Goal: Task Accomplishment & Management: Manage account settings

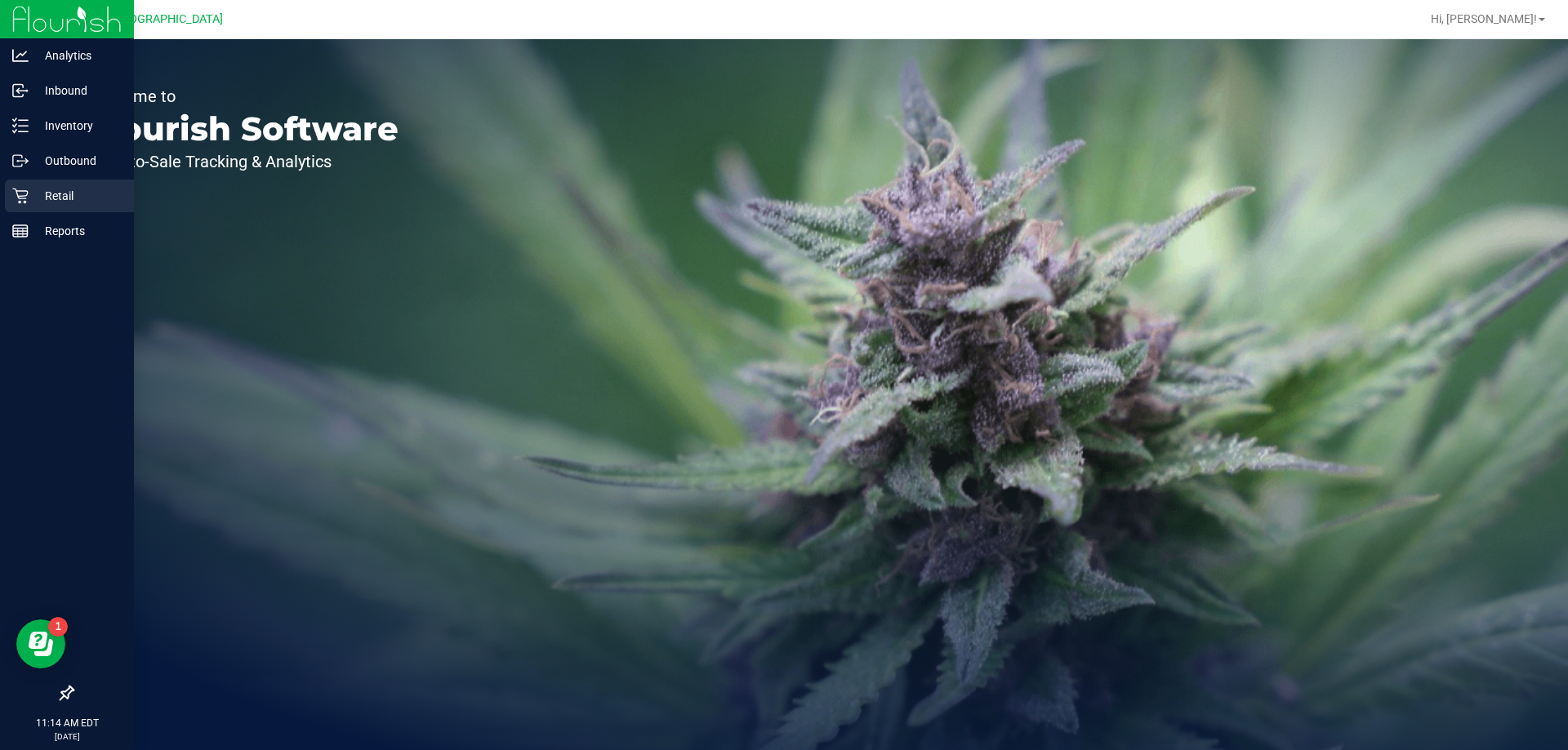
click at [86, 185] on div "Retail" at bounding box center [69, 195] width 129 height 33
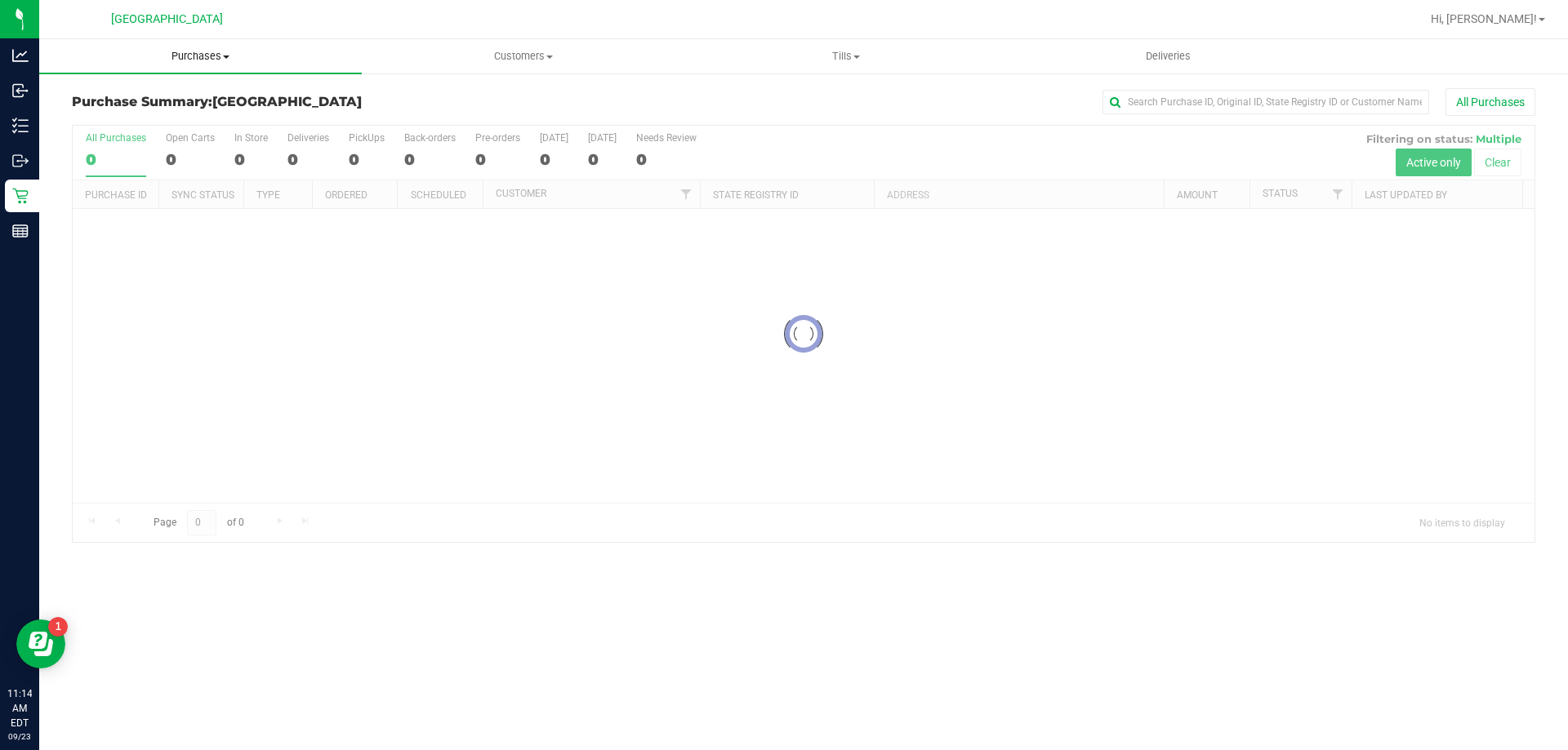
click at [187, 51] on span "Purchases" at bounding box center [201, 56] width 323 height 14
click at [110, 112] on span "Fulfillment" at bounding box center [90, 119] width 102 height 14
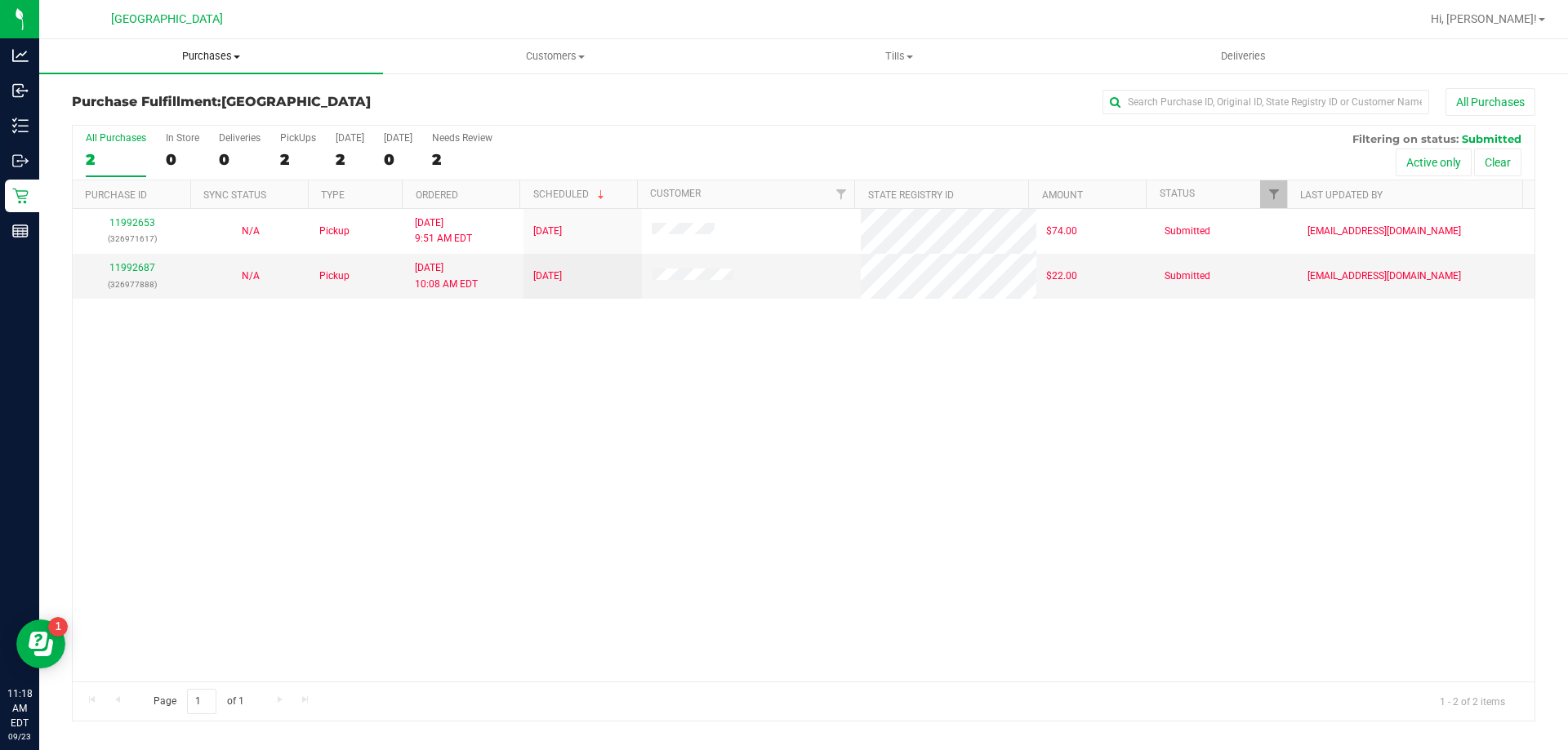
click at [188, 56] on span "Purchases" at bounding box center [210, 56] width 343 height 14
click at [122, 122] on span "Fulfillment" at bounding box center [90, 119] width 102 height 14
click at [208, 58] on span "Purchases" at bounding box center [210, 56] width 343 height 14
click at [128, 117] on span "Fulfillment" at bounding box center [90, 119] width 102 height 14
click at [227, 57] on span "Purchases" at bounding box center [210, 56] width 343 height 14
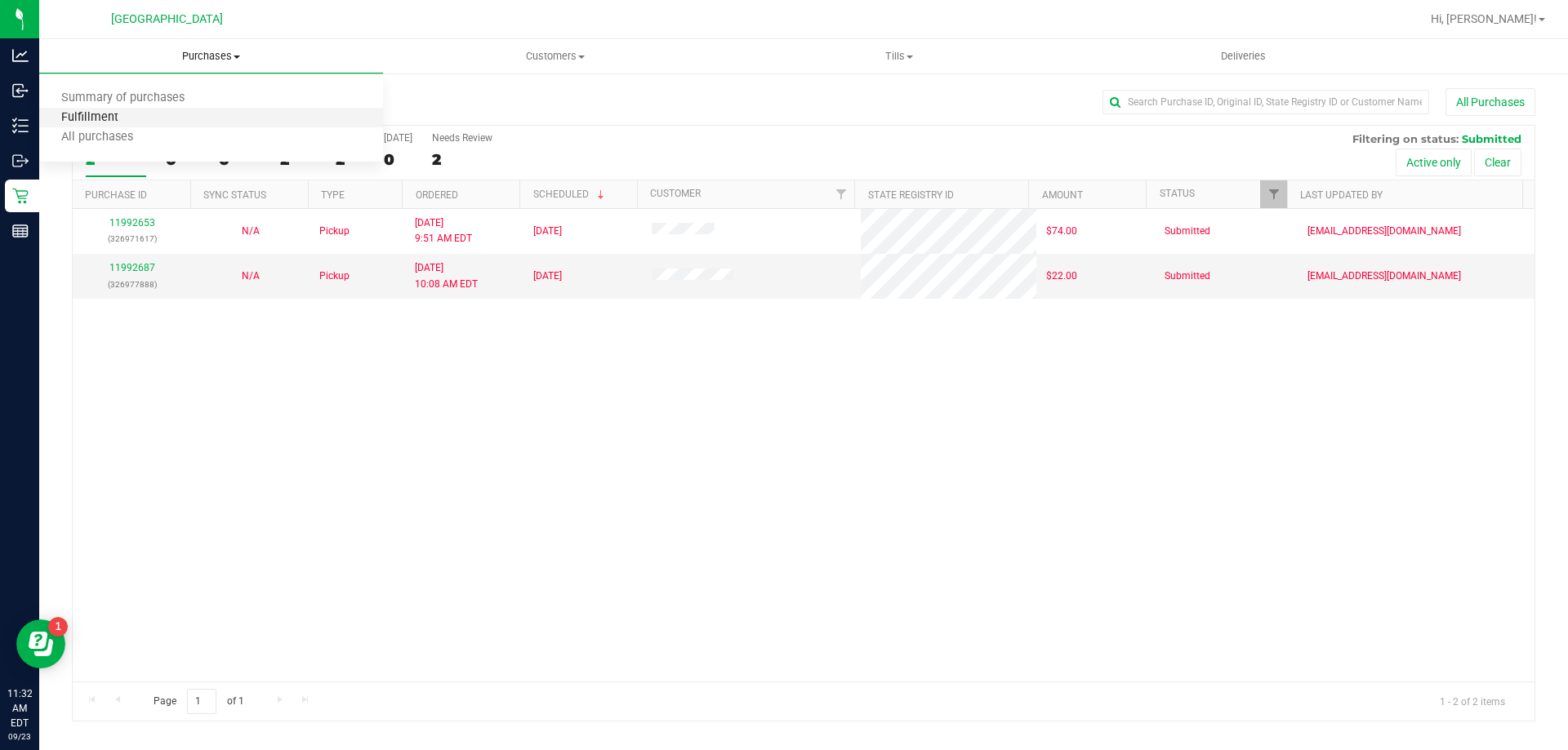
click at [135, 124] on span "Fulfillment" at bounding box center [90, 119] width 102 height 14
click at [902, 63] on uib-tab-heading "Tills Manage tills Reconcile e-payments" at bounding box center [899, 56] width 342 height 33
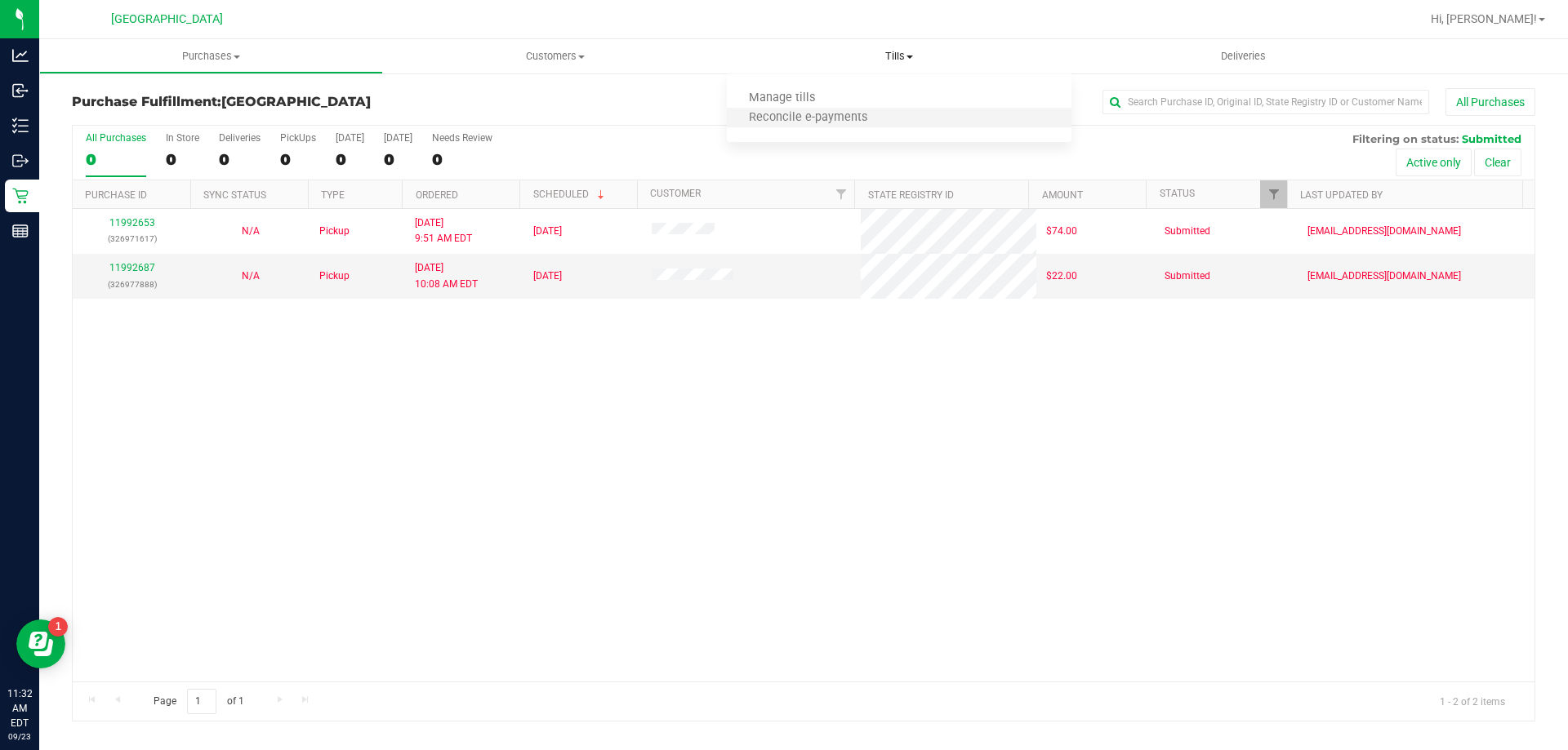
click at [840, 109] on li "Reconcile e-payments" at bounding box center [898, 119] width 343 height 20
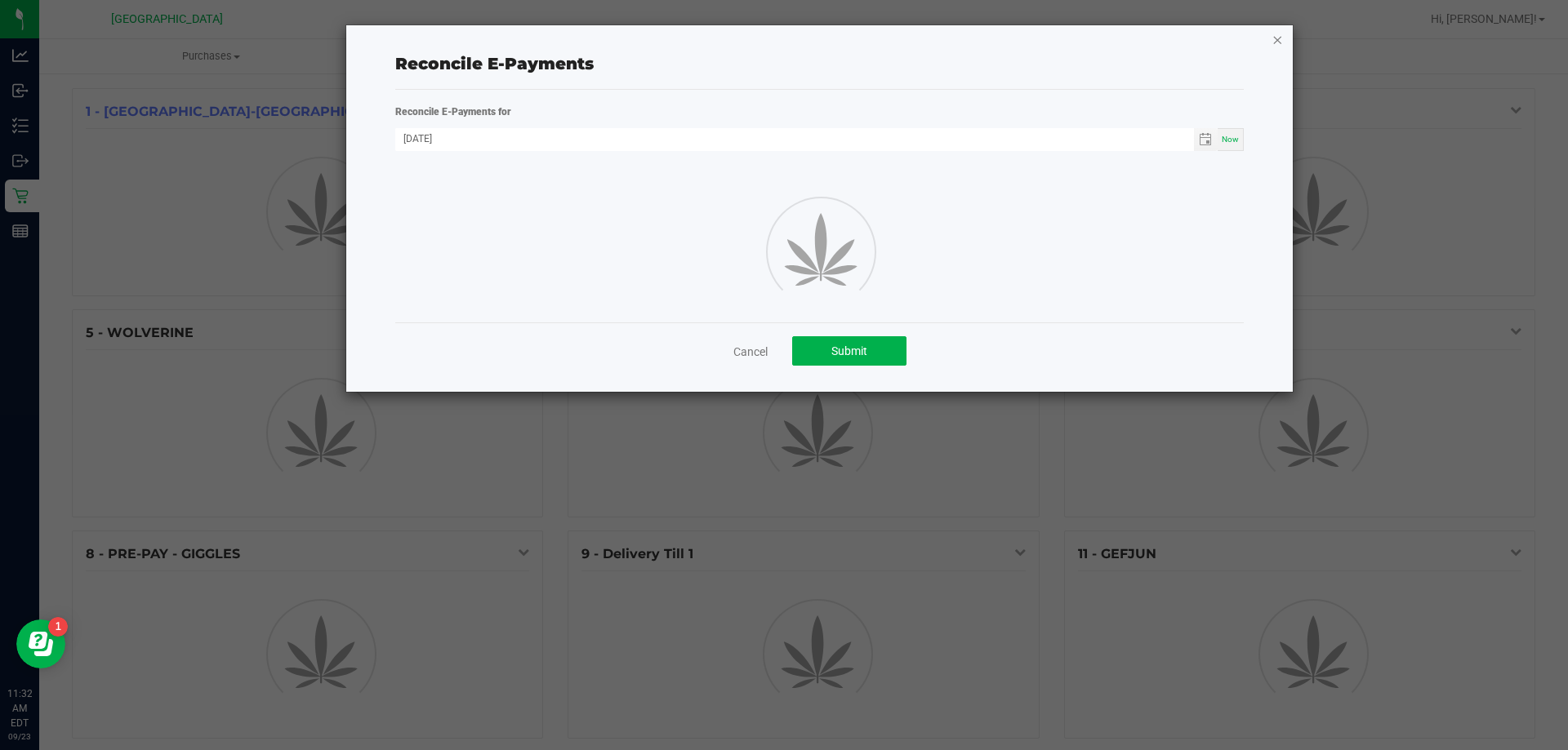
click at [1282, 40] on icon "button" at bounding box center [1276, 39] width 12 height 20
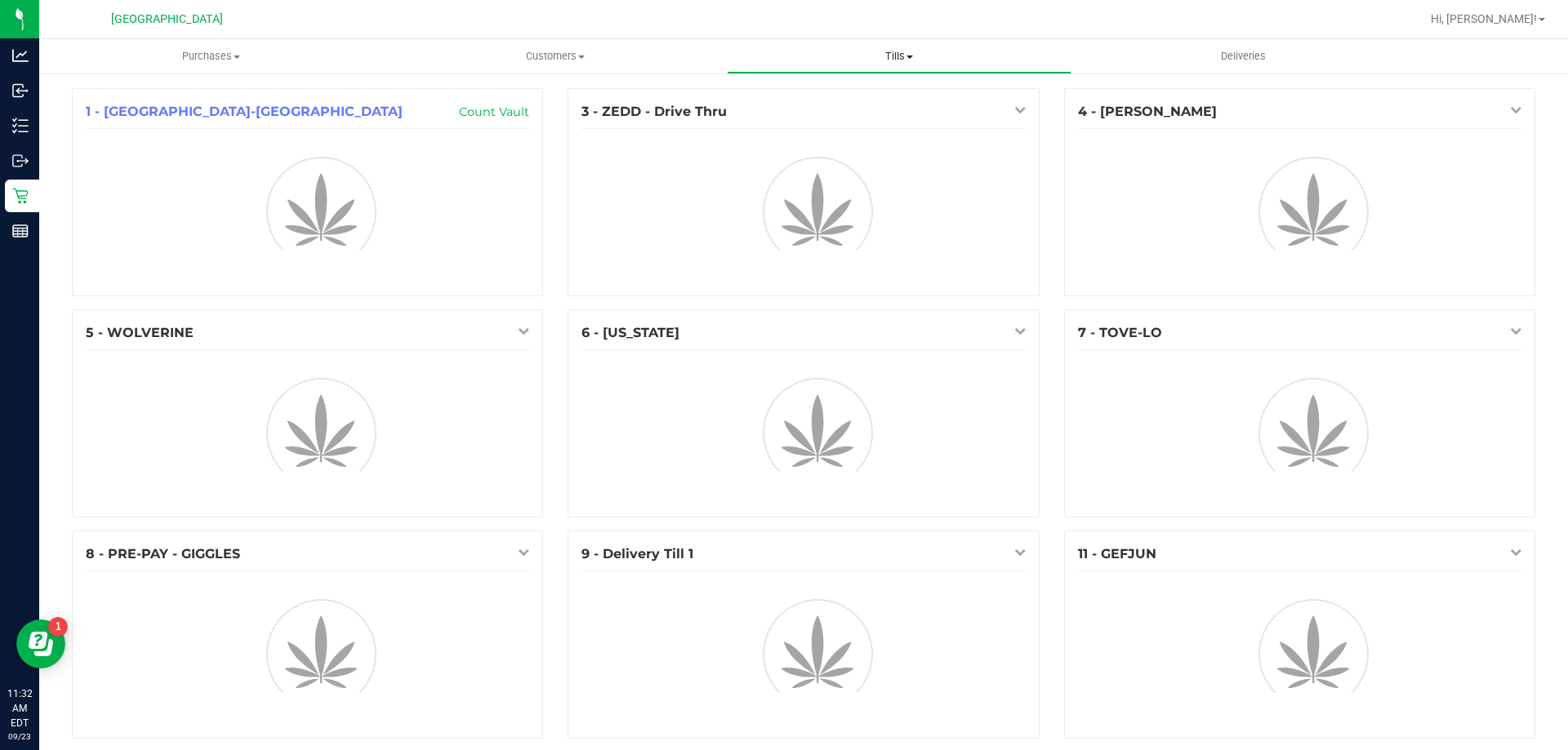
click at [901, 60] on span "Tills" at bounding box center [899, 56] width 342 height 14
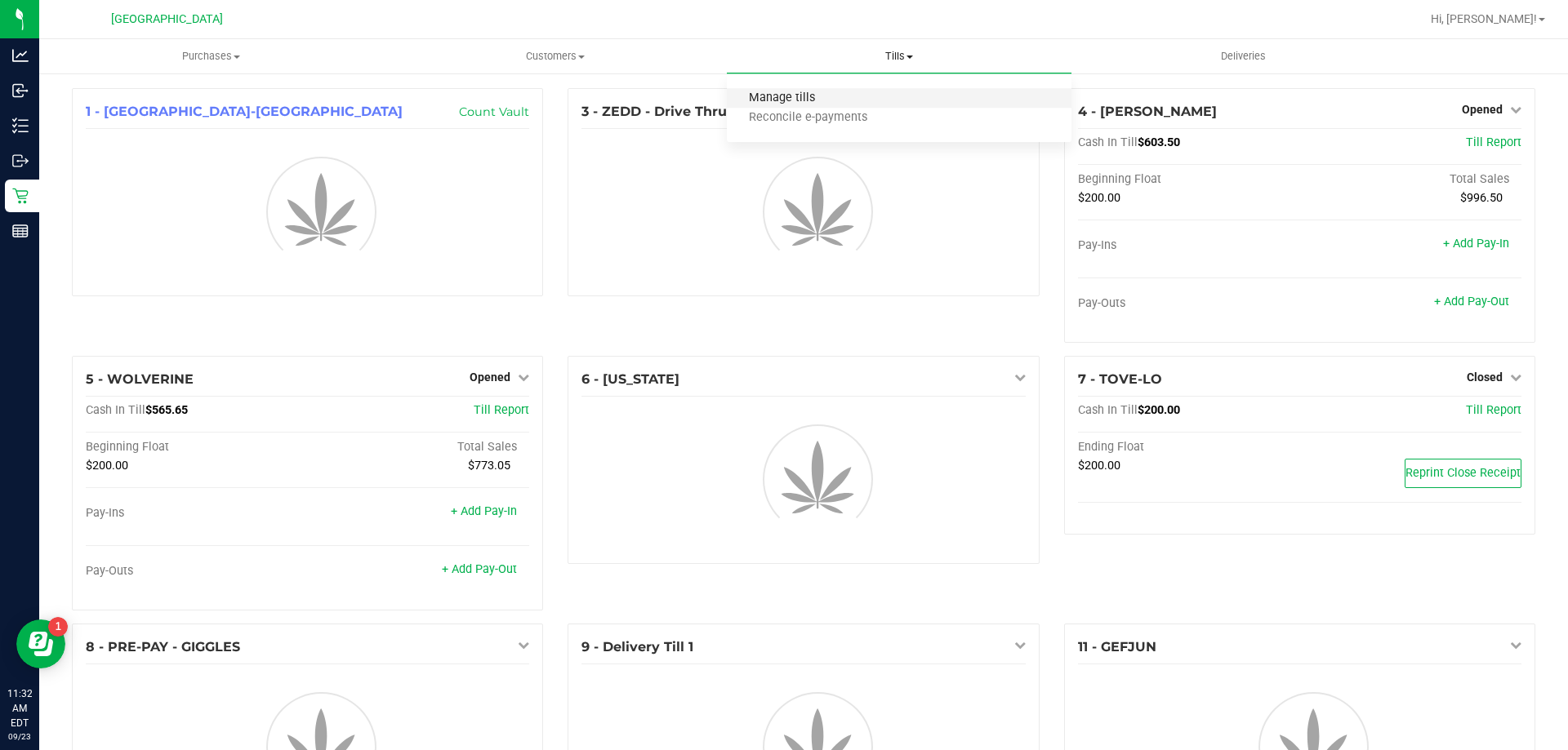
click at [802, 98] on span "Manage tills" at bounding box center [782, 99] width 111 height 14
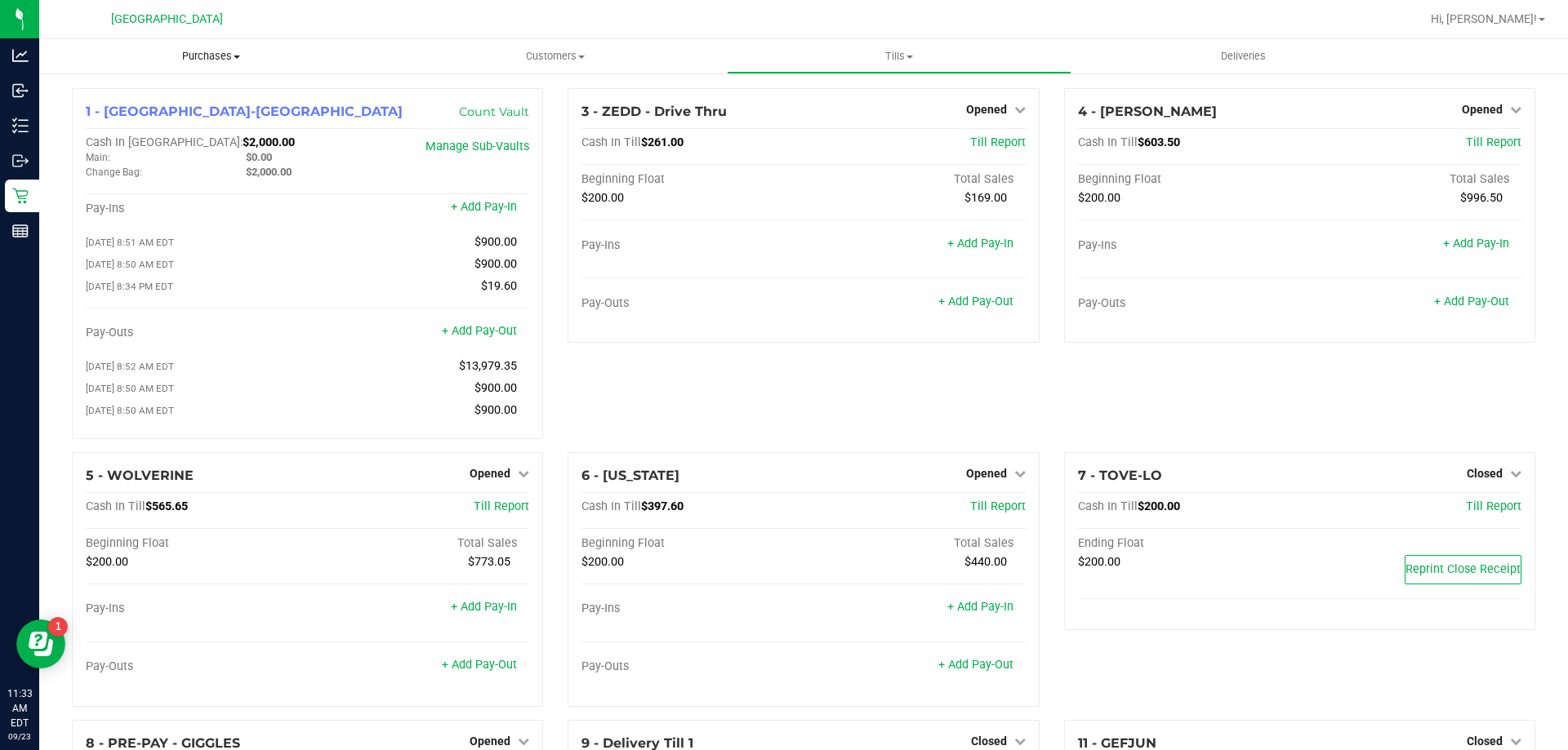
click at [210, 60] on span "Purchases" at bounding box center [210, 56] width 343 height 14
click at [97, 117] on span "Fulfillment" at bounding box center [90, 119] width 102 height 14
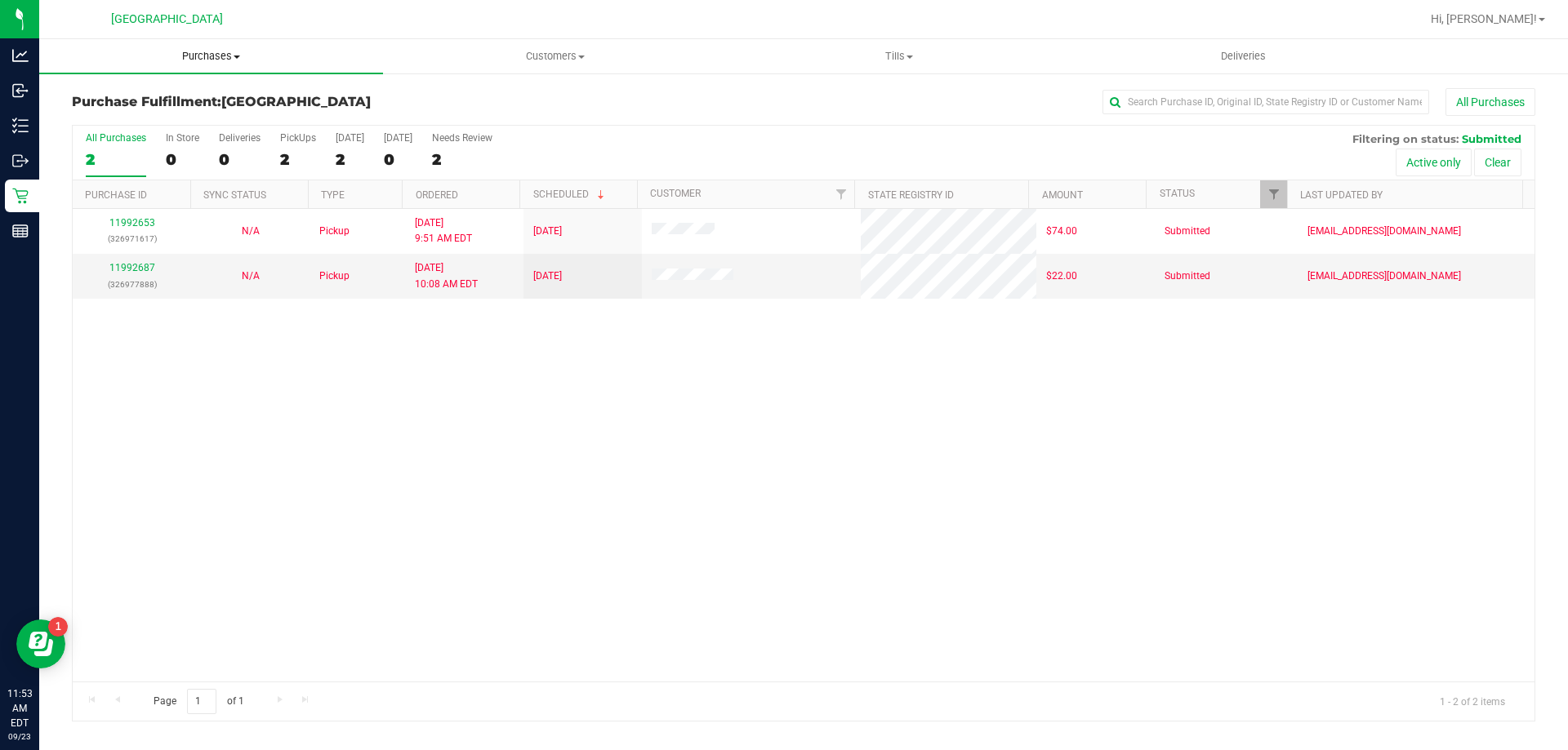
click at [204, 49] on span "Purchases" at bounding box center [210, 56] width 343 height 14
click at [111, 113] on span "Fulfillment" at bounding box center [90, 119] width 102 height 14
click at [897, 50] on span "Tills" at bounding box center [899, 56] width 342 height 14
click at [816, 96] on span "Manage tills" at bounding box center [782, 99] width 111 height 14
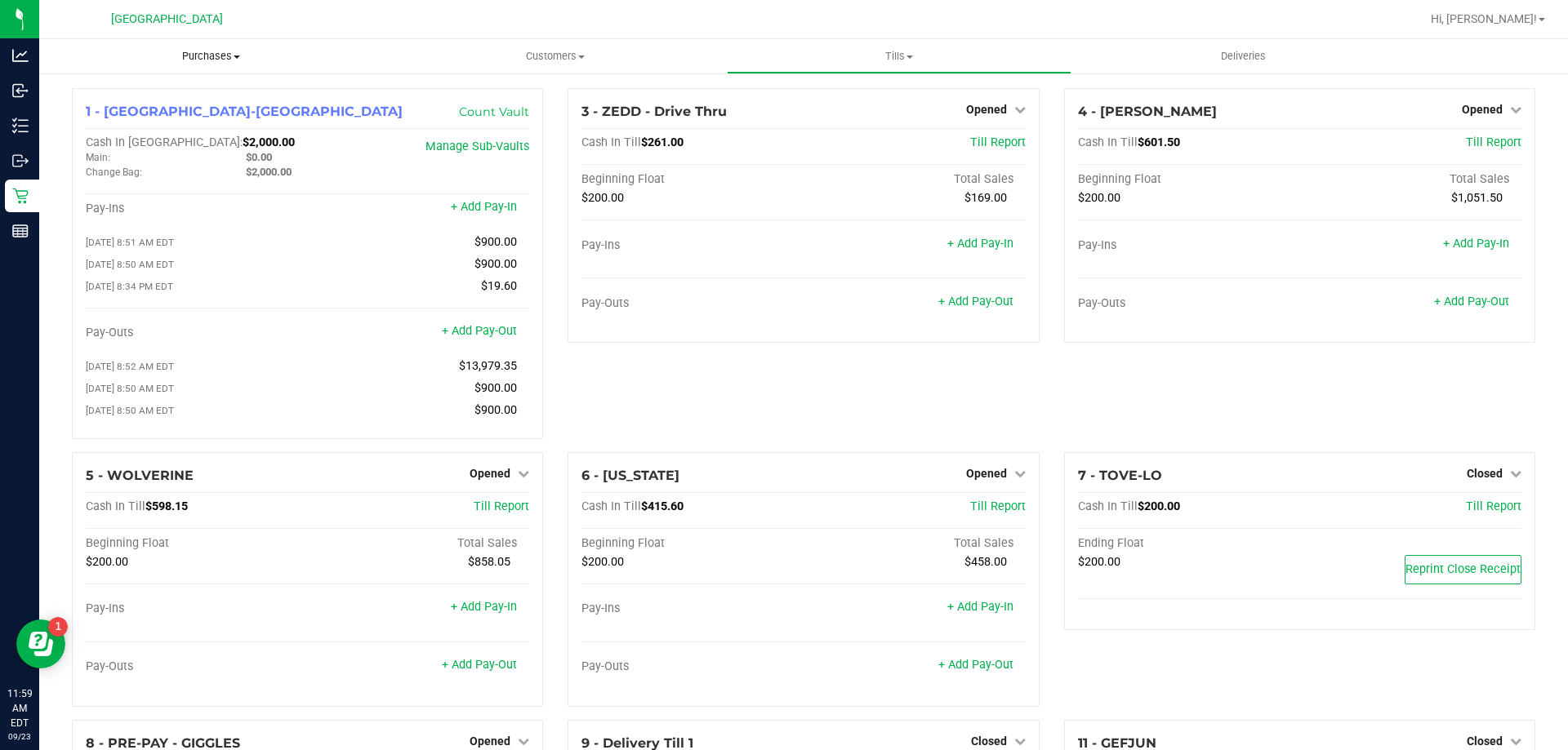
click at [207, 53] on span "Purchases" at bounding box center [210, 56] width 343 height 14
click at [124, 111] on span "Fulfillment" at bounding box center [90, 119] width 102 height 14
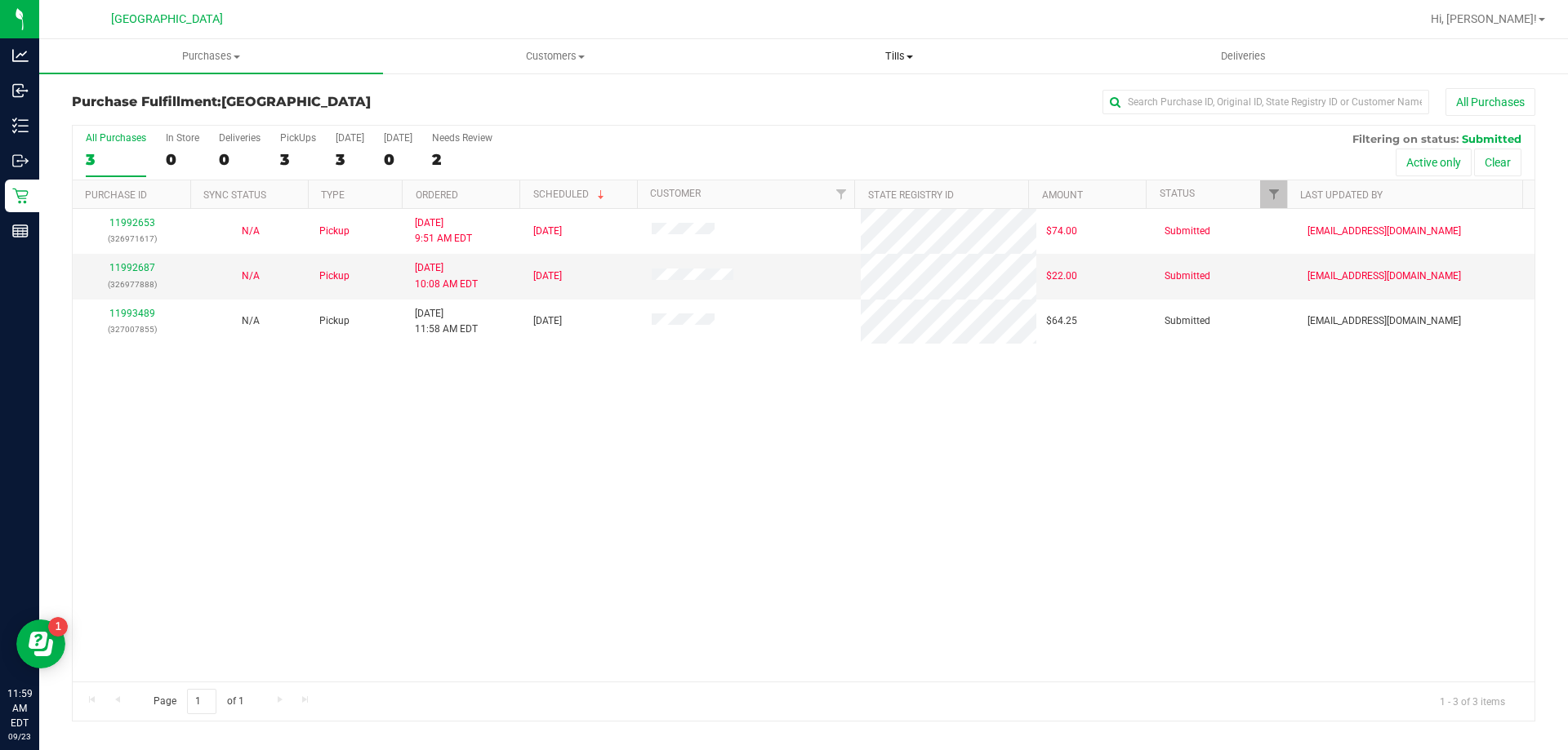
click at [903, 56] on span "Tills" at bounding box center [899, 56] width 342 height 14
click at [816, 103] on span "Manage tills" at bounding box center [782, 99] width 111 height 14
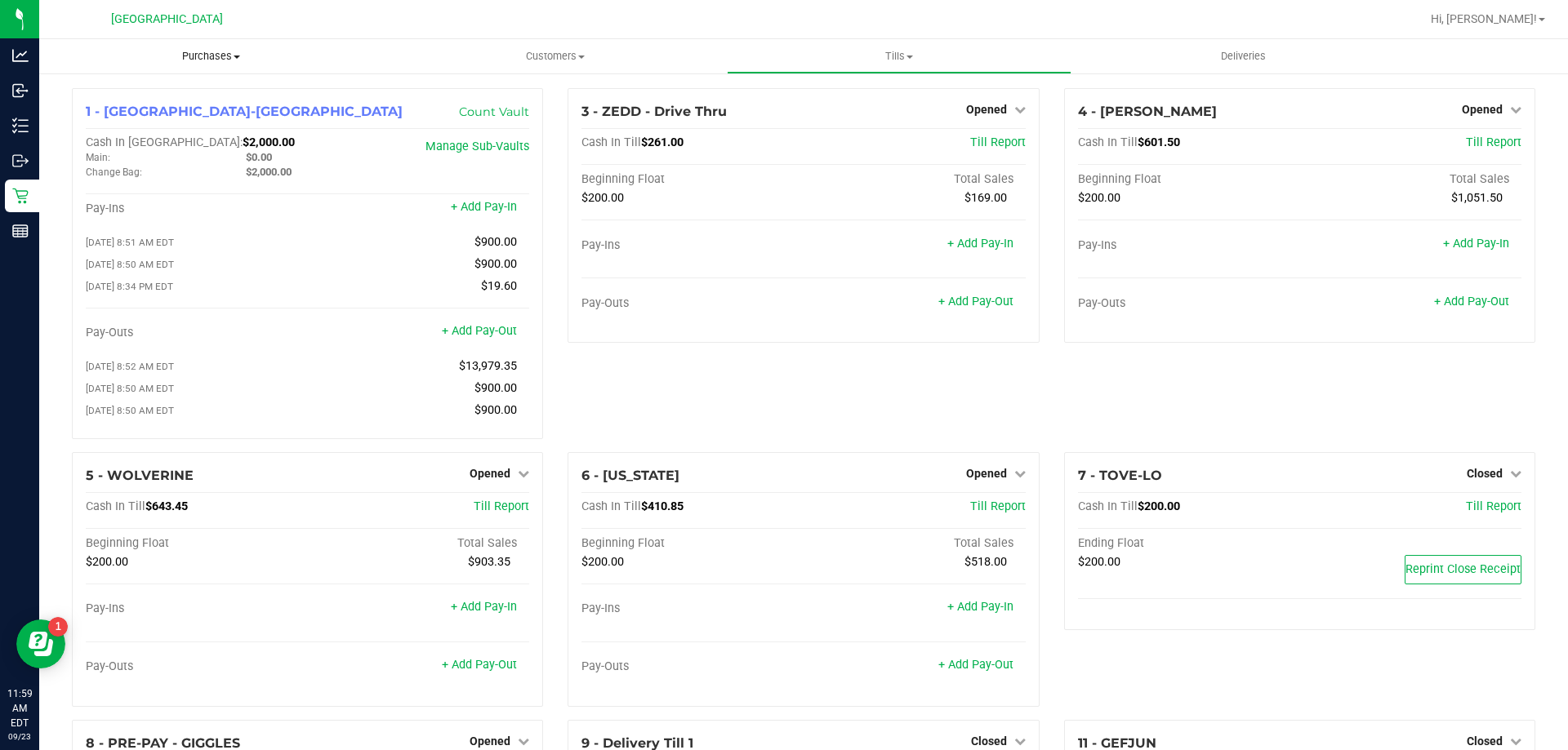
click at [202, 59] on span "Purchases" at bounding box center [210, 56] width 343 height 14
click at [102, 116] on span "Fulfillment" at bounding box center [90, 119] width 102 height 14
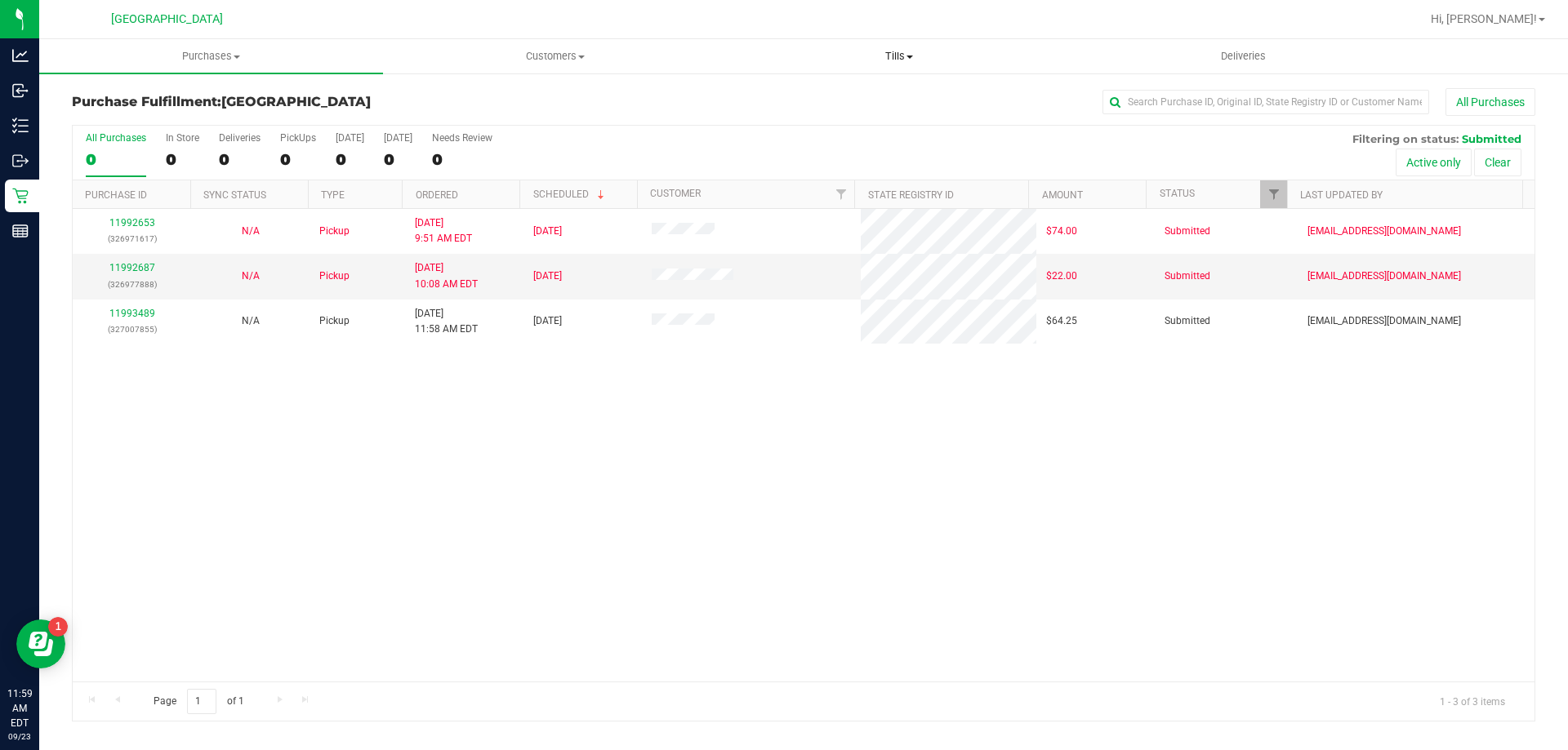
click at [897, 58] on span "Tills" at bounding box center [899, 56] width 342 height 14
click at [788, 100] on span "Manage tills" at bounding box center [782, 99] width 111 height 14
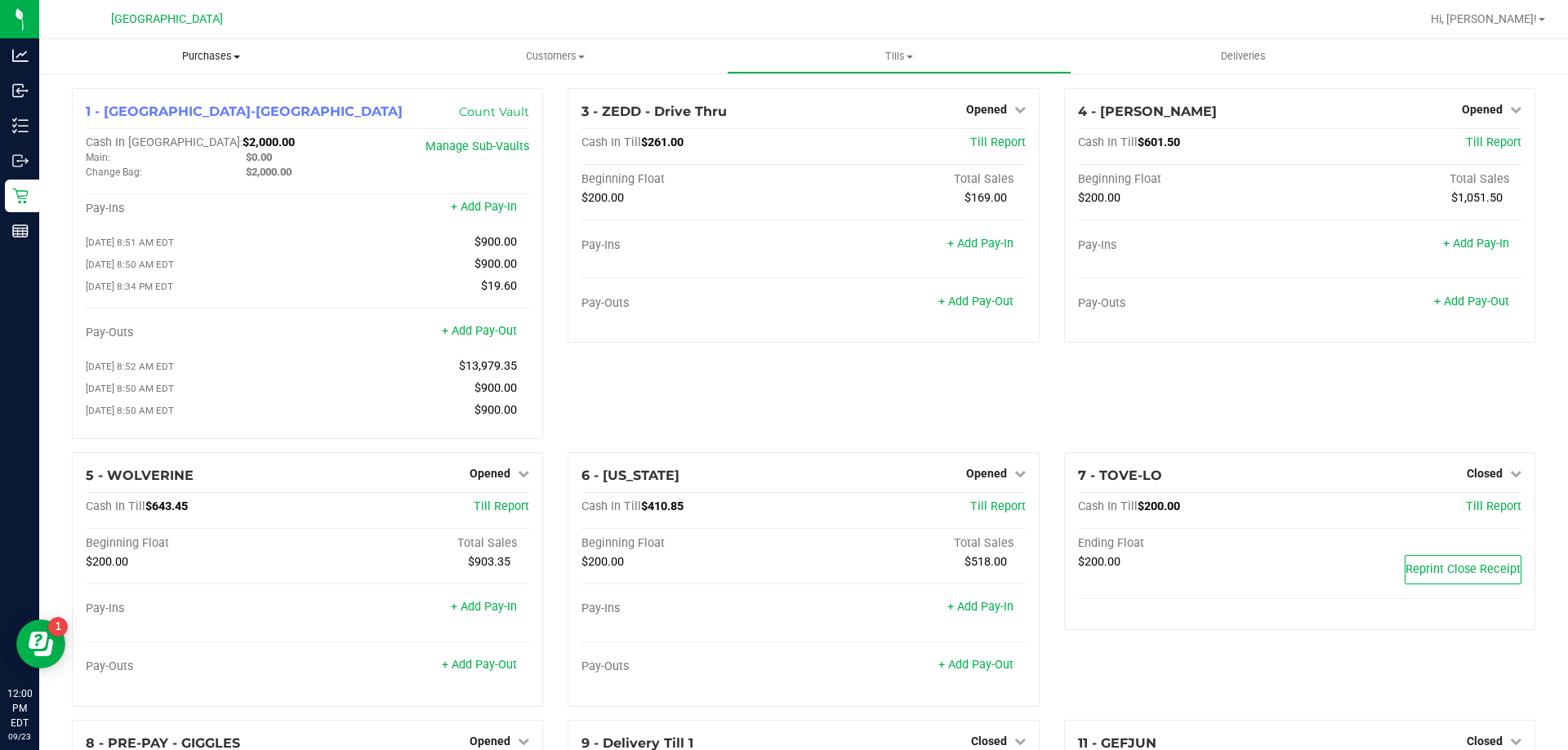
click at [210, 59] on span "Purchases" at bounding box center [210, 56] width 343 height 14
click at [92, 114] on span "Fulfillment" at bounding box center [90, 119] width 102 height 14
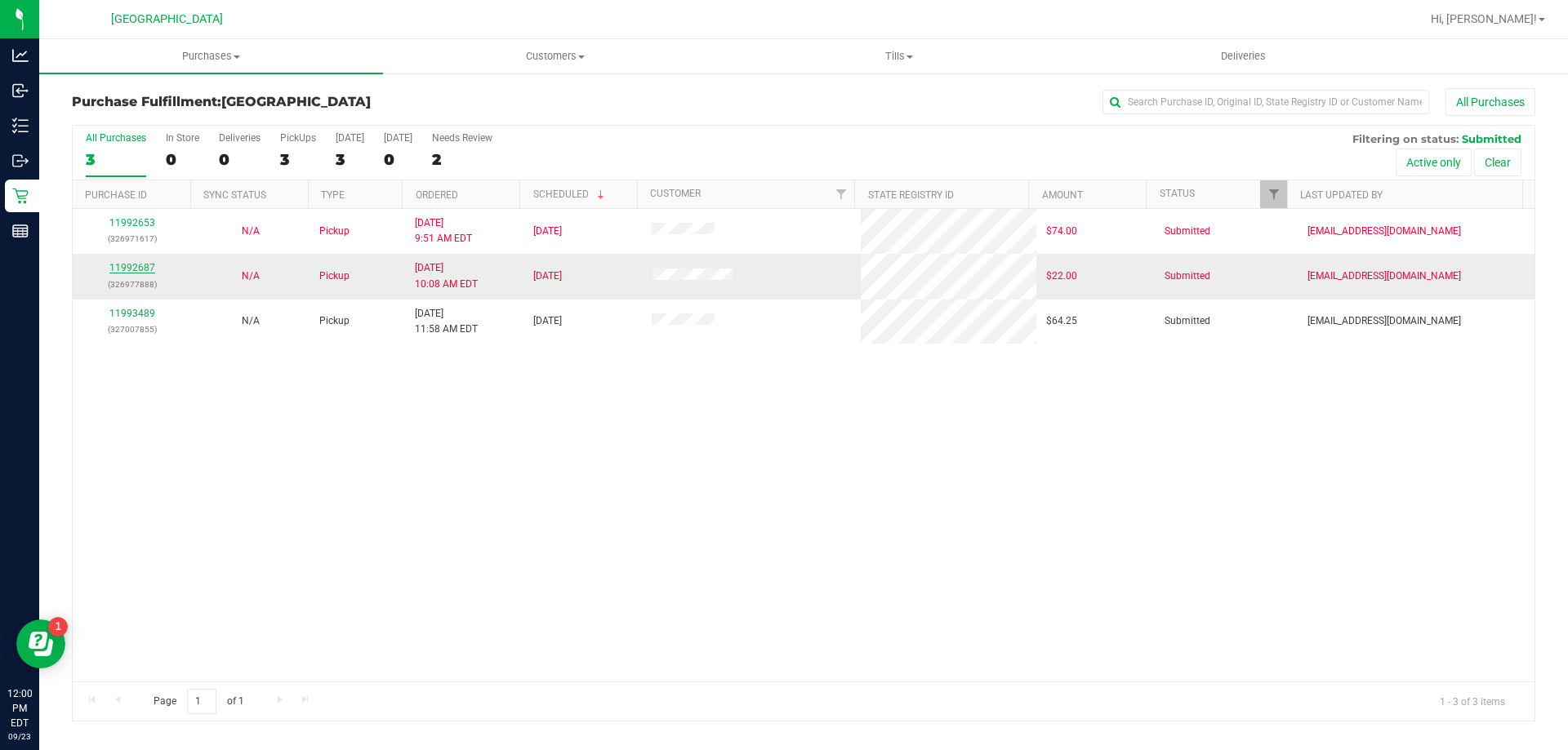
click at [117, 269] on link "11992687" at bounding box center [132, 268] width 45 height 12
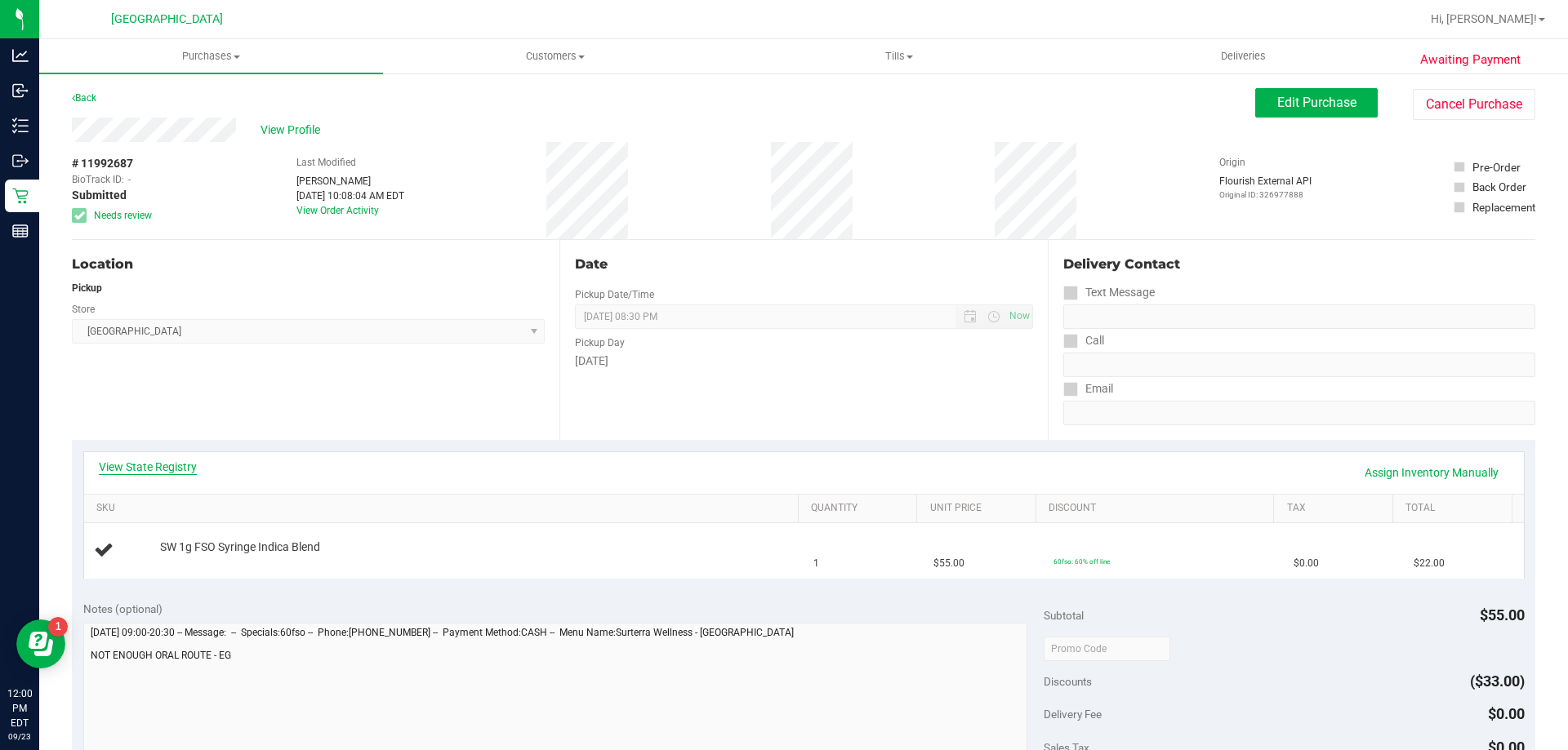
click at [155, 472] on link "View State Registry" at bounding box center [148, 466] width 98 height 16
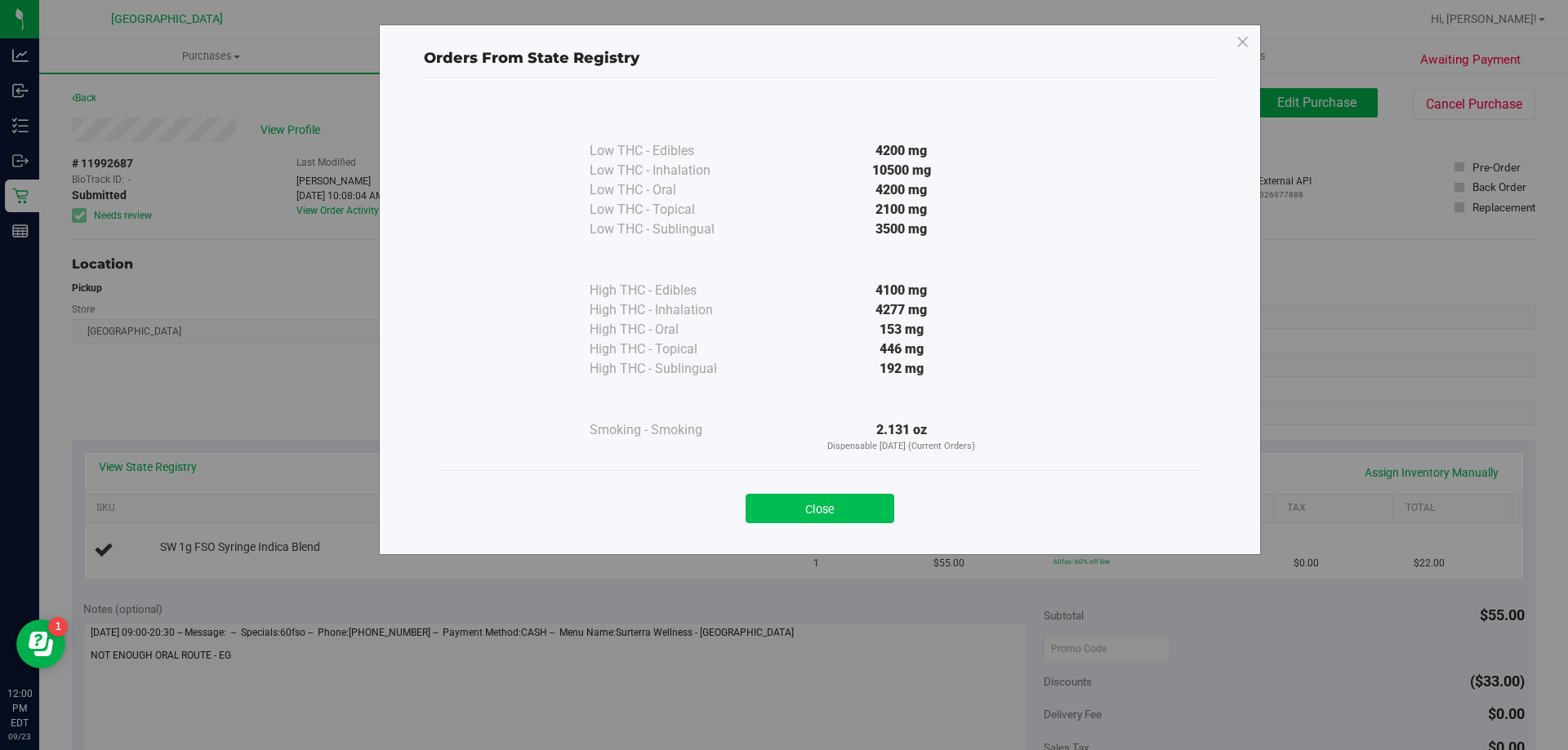
click at [821, 507] on button "Close" at bounding box center [820, 508] width 149 height 29
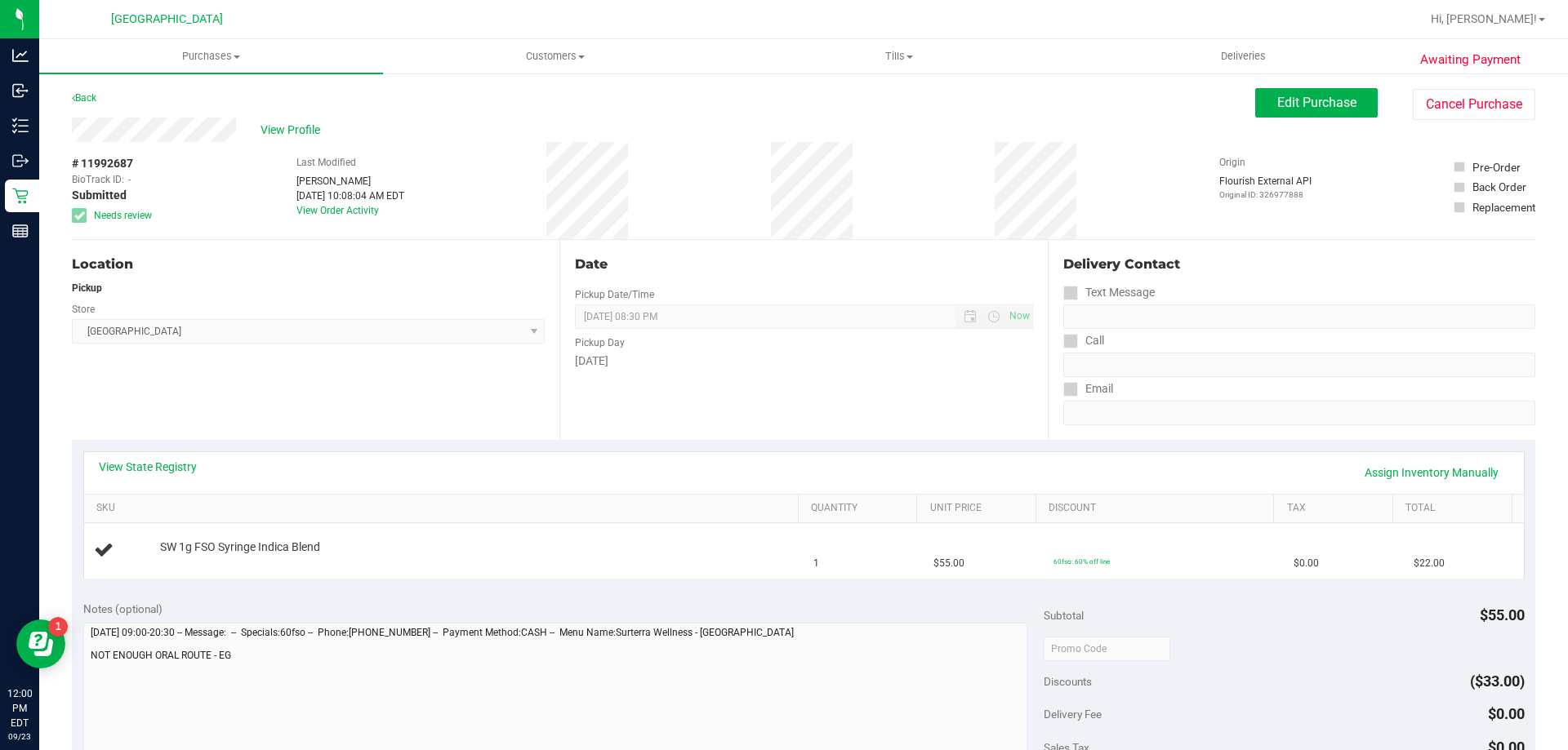
click at [145, 457] on div "View State Registry Assign Inventory Manually" at bounding box center [804, 473] width 1440 height 42
click at [147, 466] on link "View State Registry" at bounding box center [148, 466] width 98 height 16
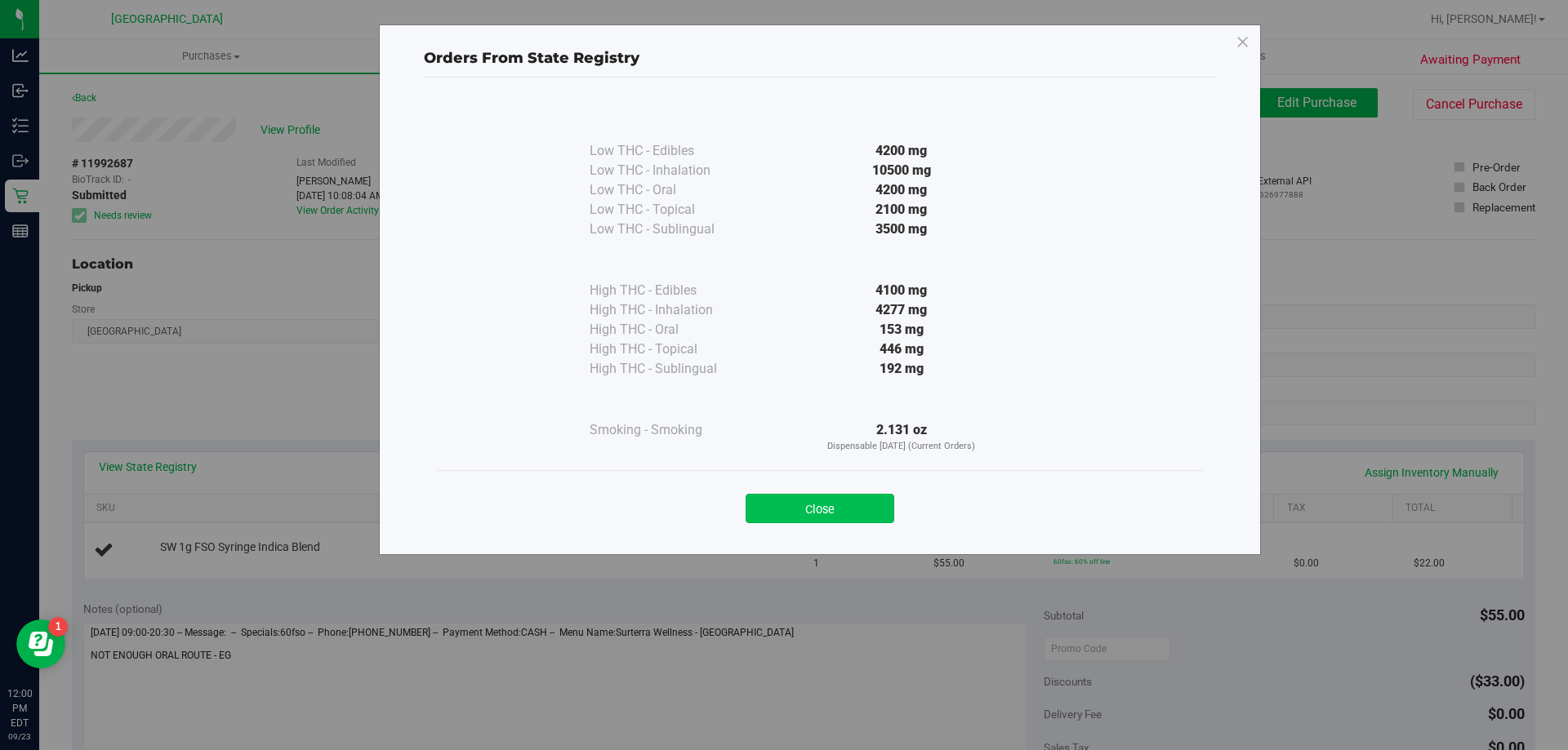
click at [820, 508] on button "Close" at bounding box center [820, 508] width 149 height 29
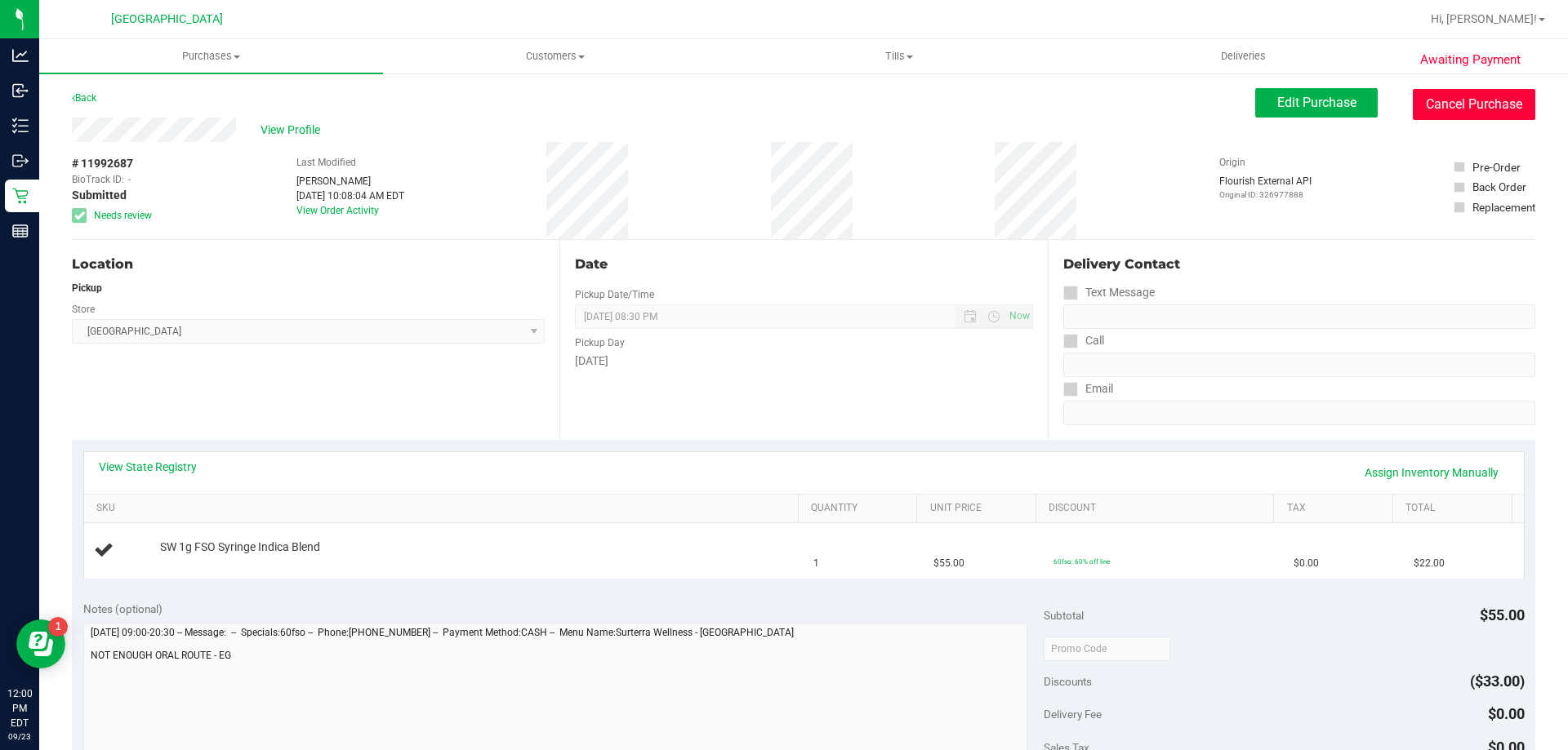
click at [1445, 101] on button "Cancel Purchase" at bounding box center [1473, 104] width 122 height 31
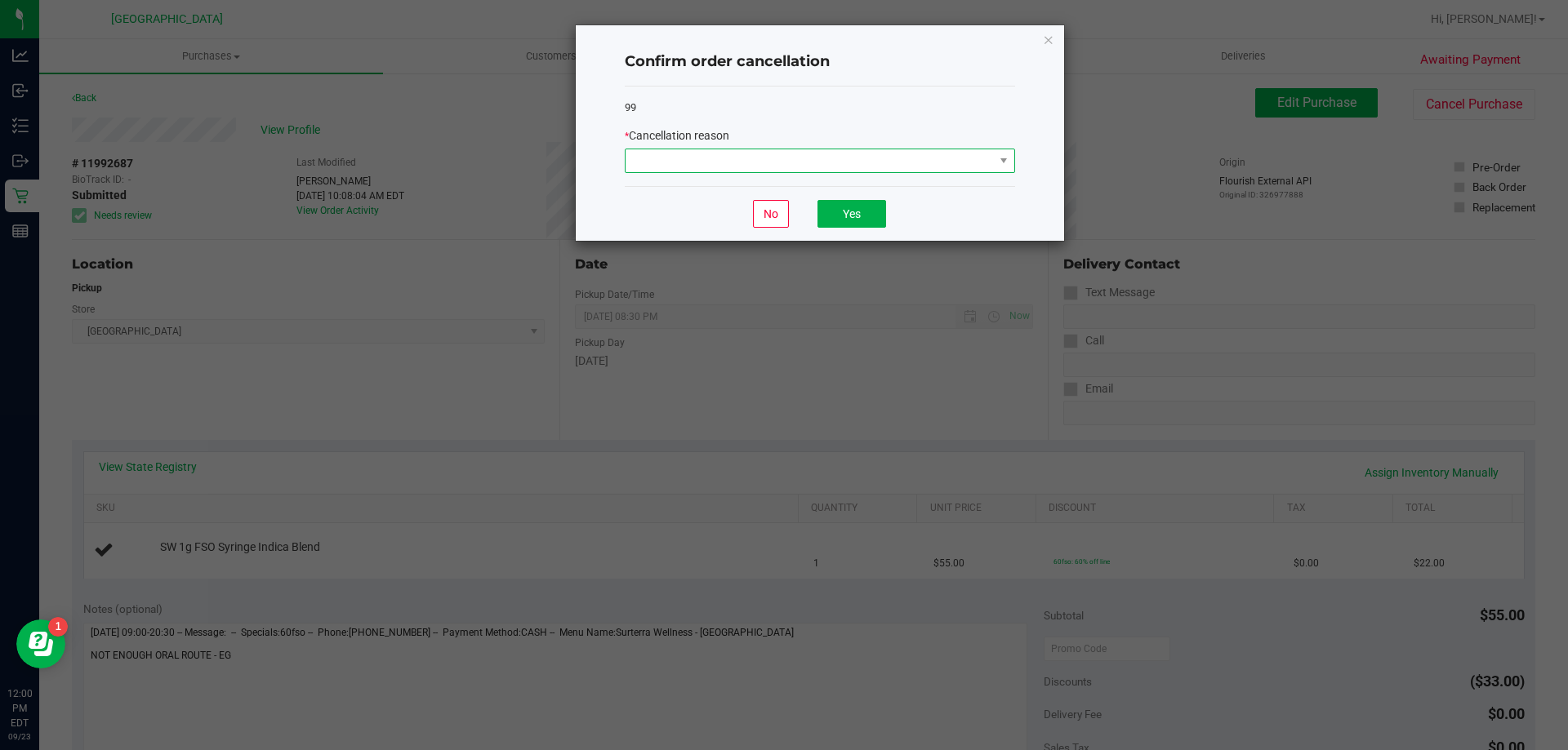
click at [852, 161] on span at bounding box center [809, 161] width 368 height 23
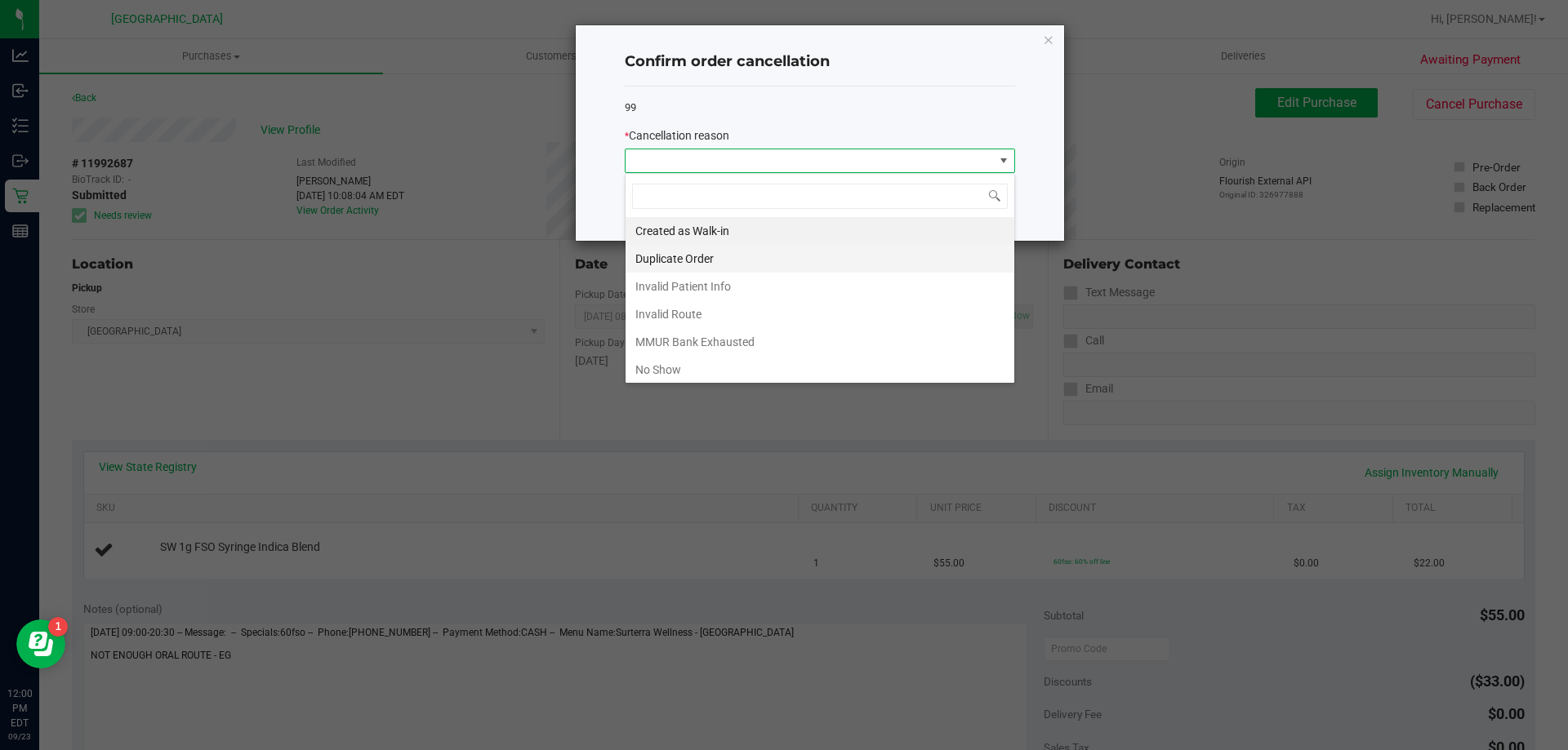
scroll to position [24, 391]
click at [730, 344] on li "MMUR Bank Exhausted" at bounding box center [820, 342] width 389 height 28
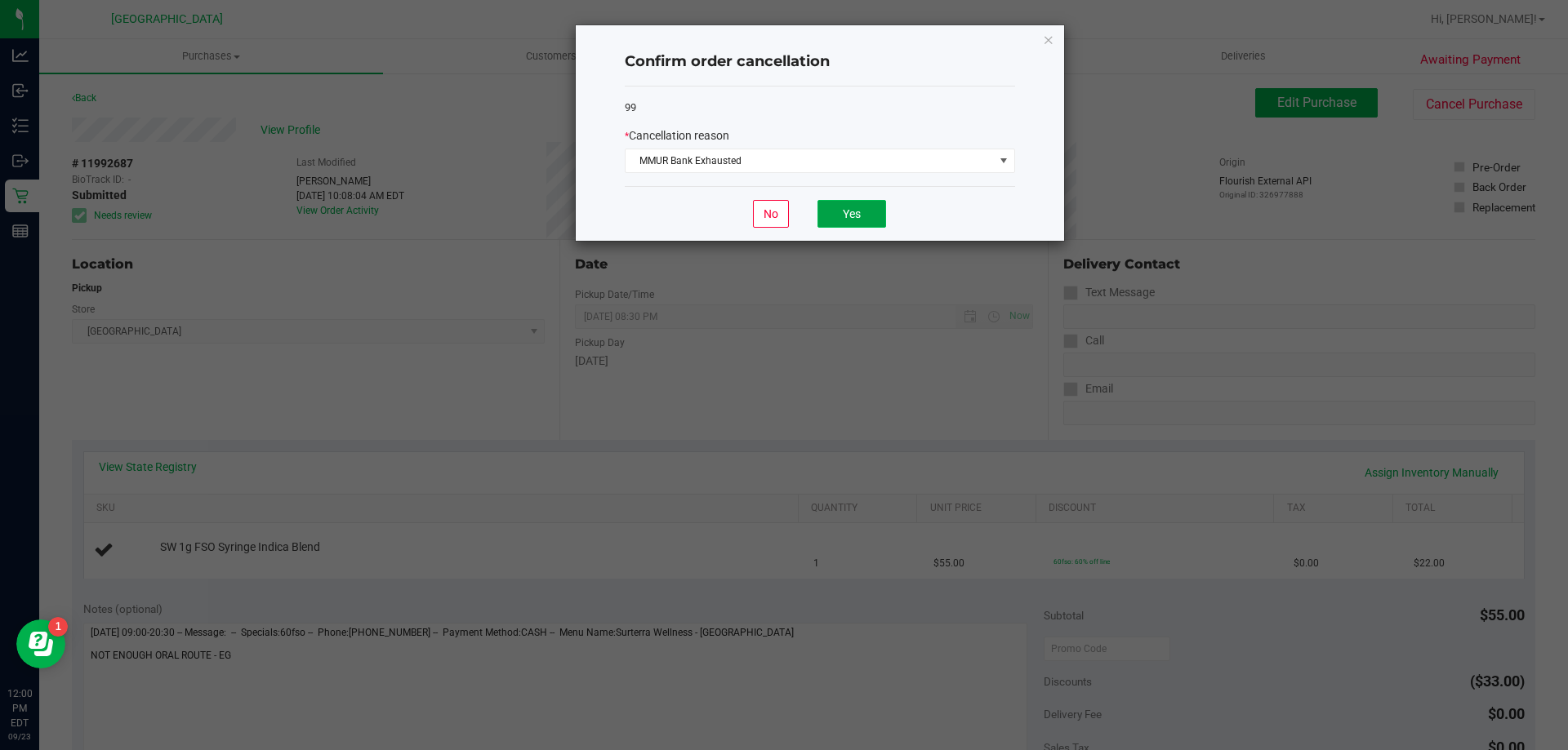
click at [868, 212] on button "Yes" at bounding box center [851, 213] width 69 height 28
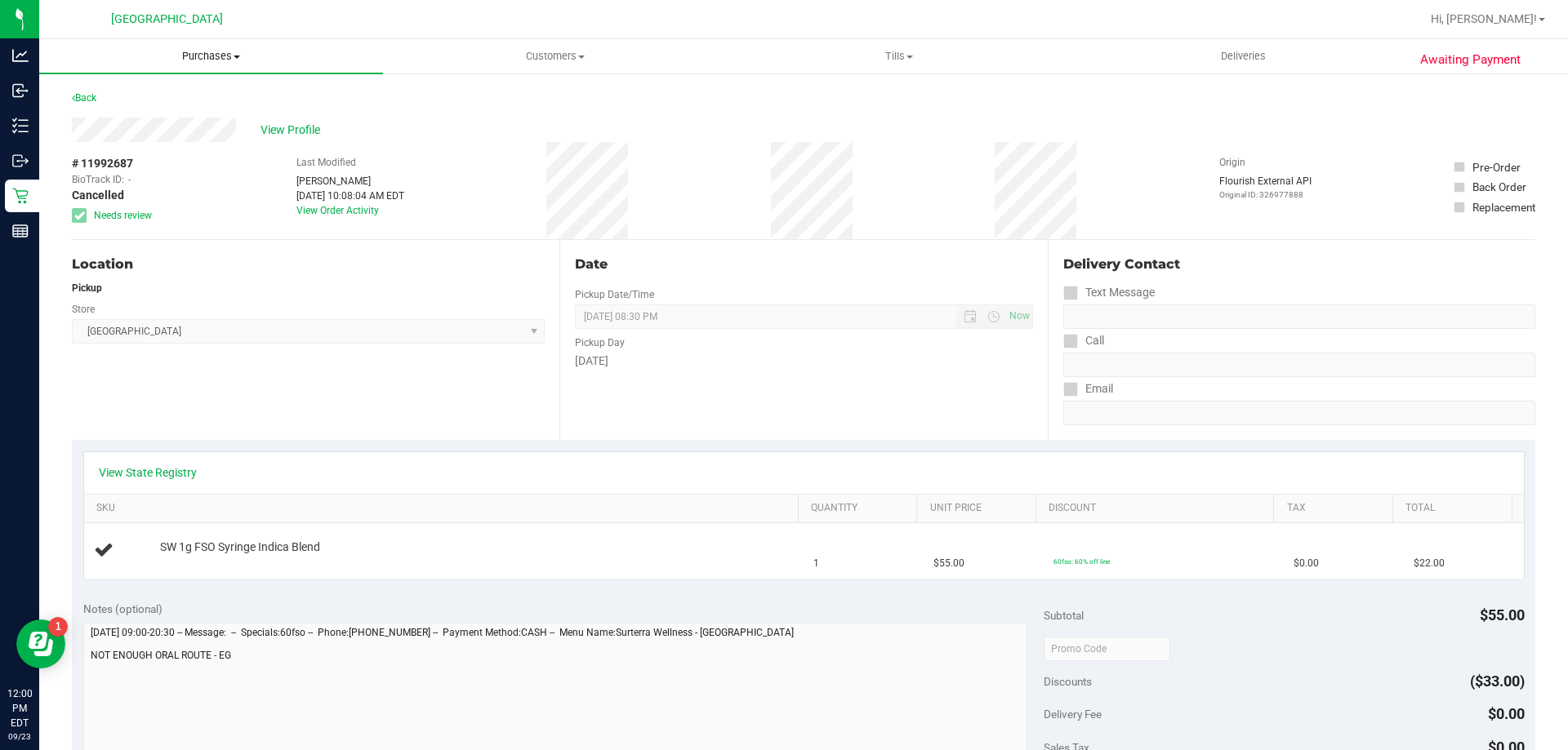
click at [199, 55] on span "Purchases" at bounding box center [210, 56] width 343 height 14
click at [116, 119] on span "Fulfillment" at bounding box center [90, 119] width 102 height 14
